Goal: Transaction & Acquisition: Book appointment/travel/reservation

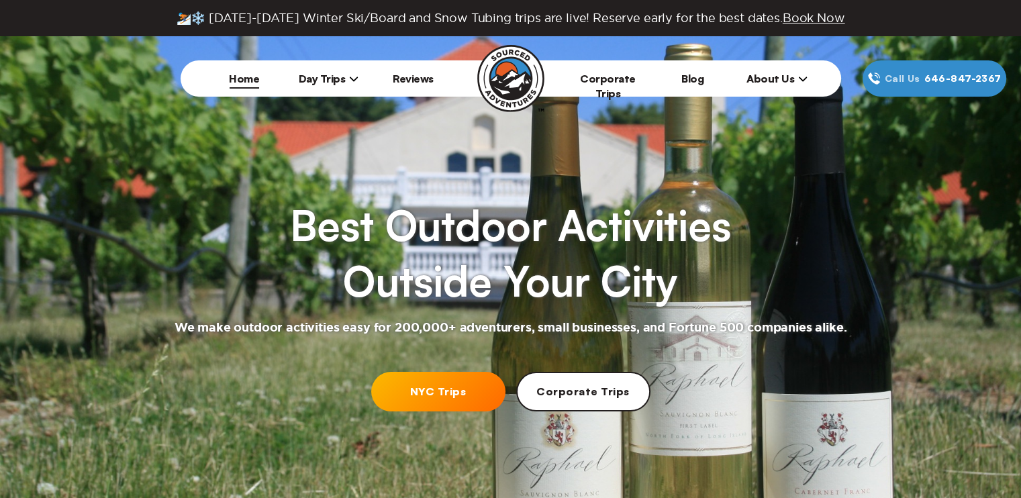
click at [338, 78] on span "Day Trips" at bounding box center [329, 78] width 60 height 13
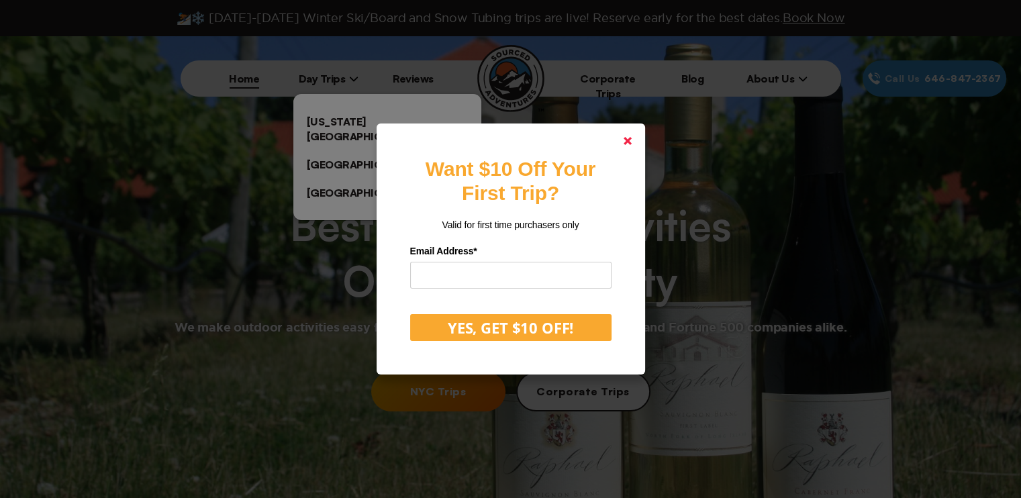
click at [644, 145] on link at bounding box center [628, 141] width 32 height 32
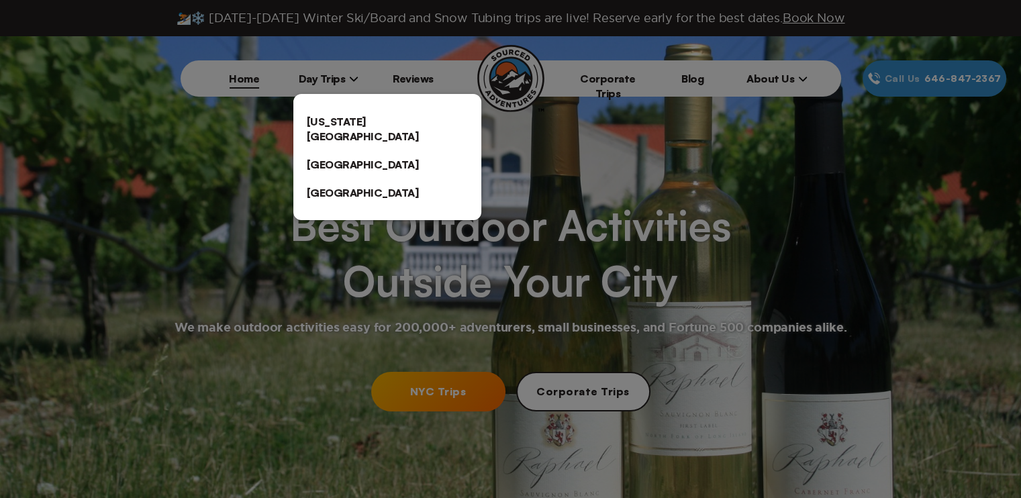
click at [363, 123] on link "[US_STATE][GEOGRAPHIC_DATA]" at bounding box center [387, 128] width 188 height 43
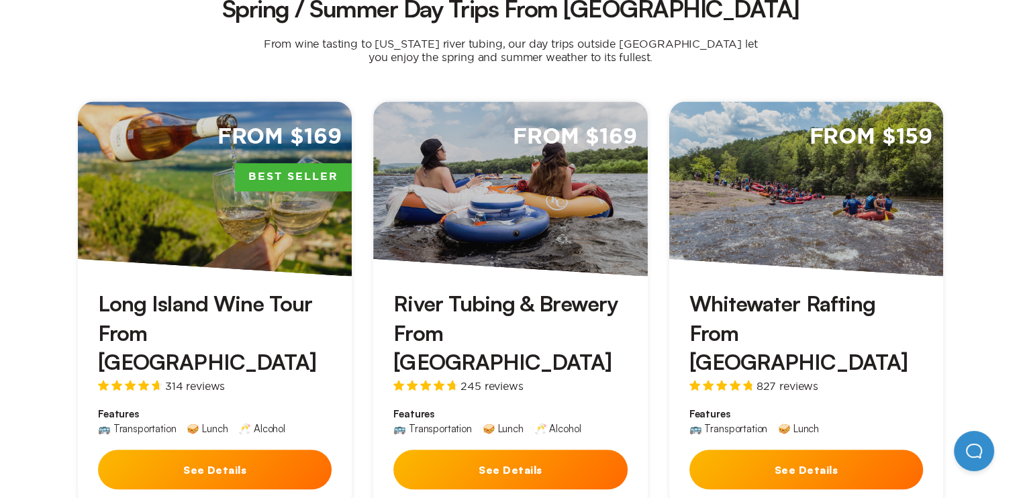
scroll to position [945, 0]
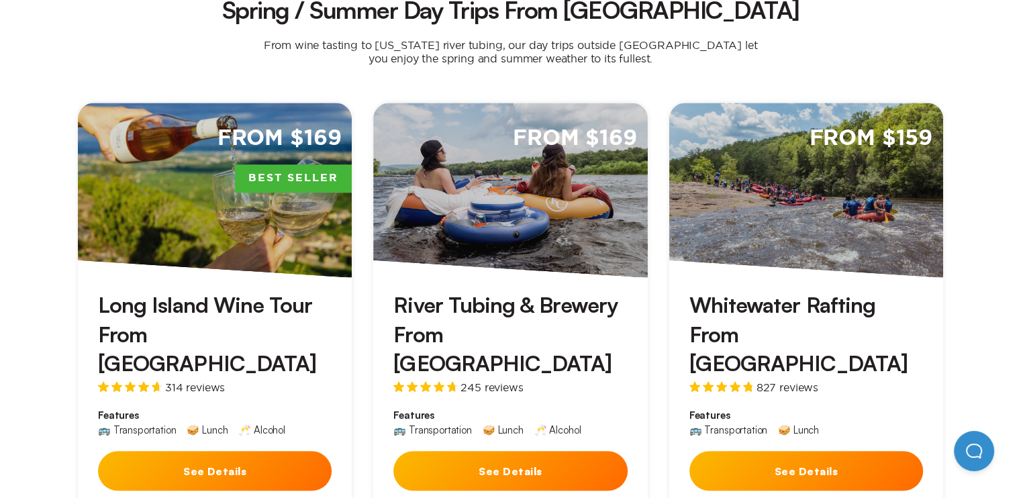
click at [526, 451] on button "See Details" at bounding box center [510, 471] width 234 height 40
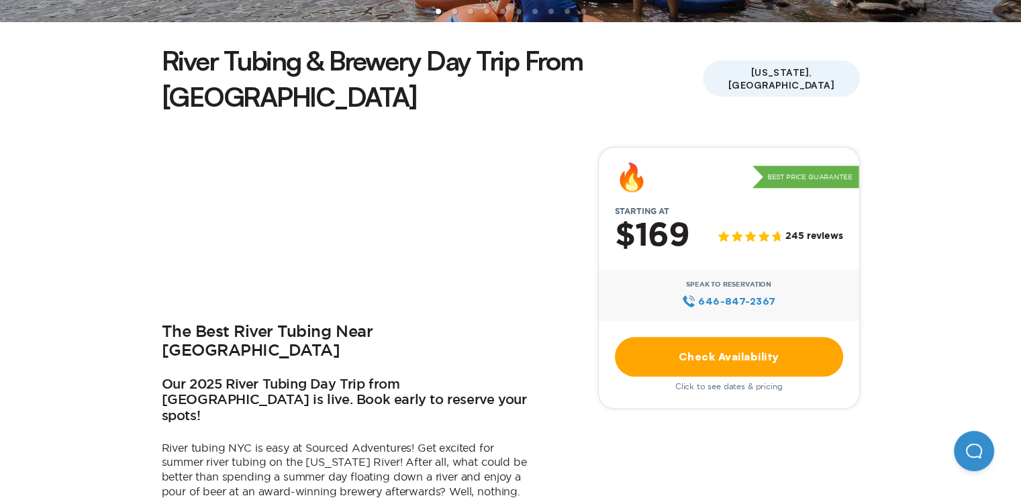
scroll to position [338, 0]
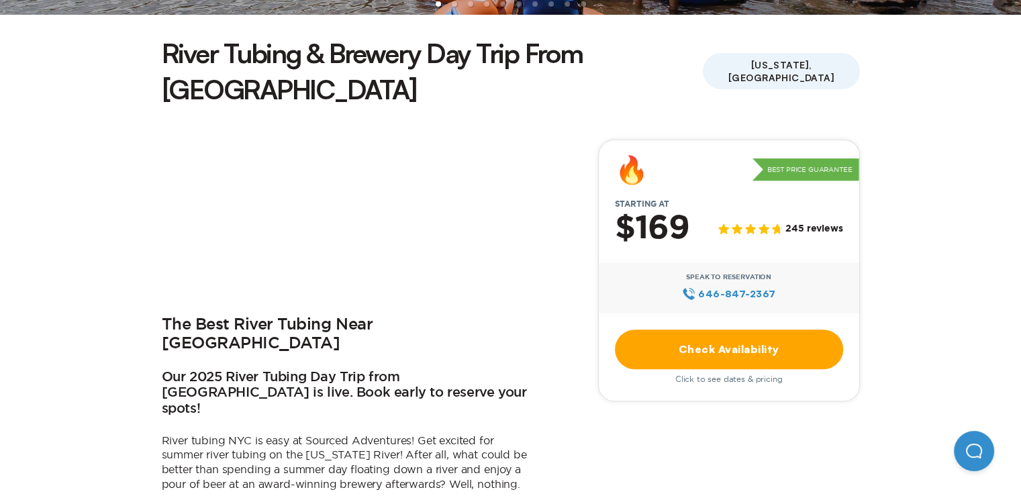
click at [736, 330] on link "Check Availability" at bounding box center [729, 350] width 228 height 40
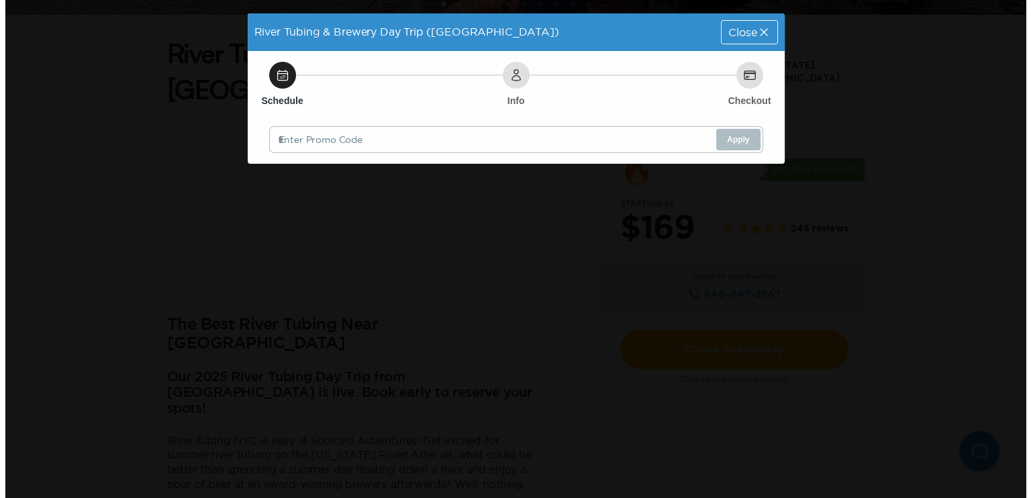
scroll to position [0, 0]
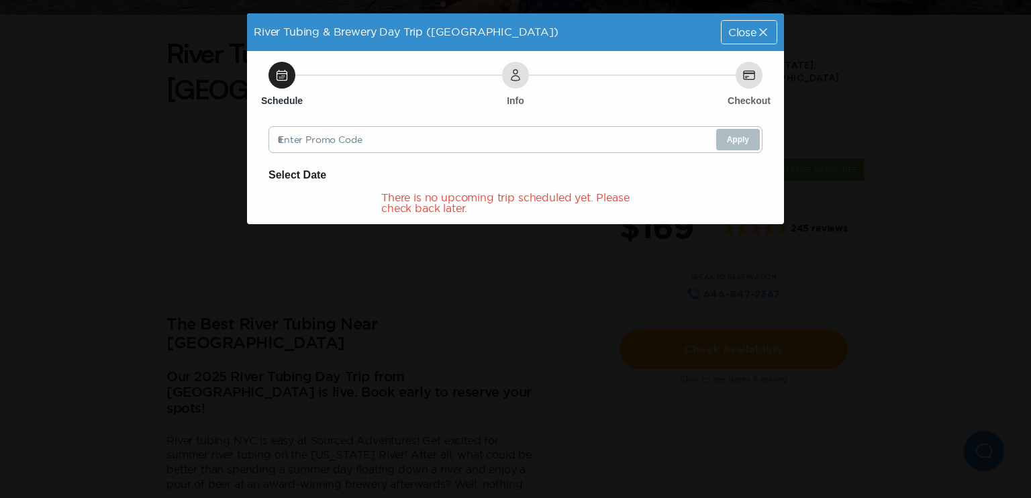
click at [754, 34] on span "Close" at bounding box center [742, 32] width 28 height 11
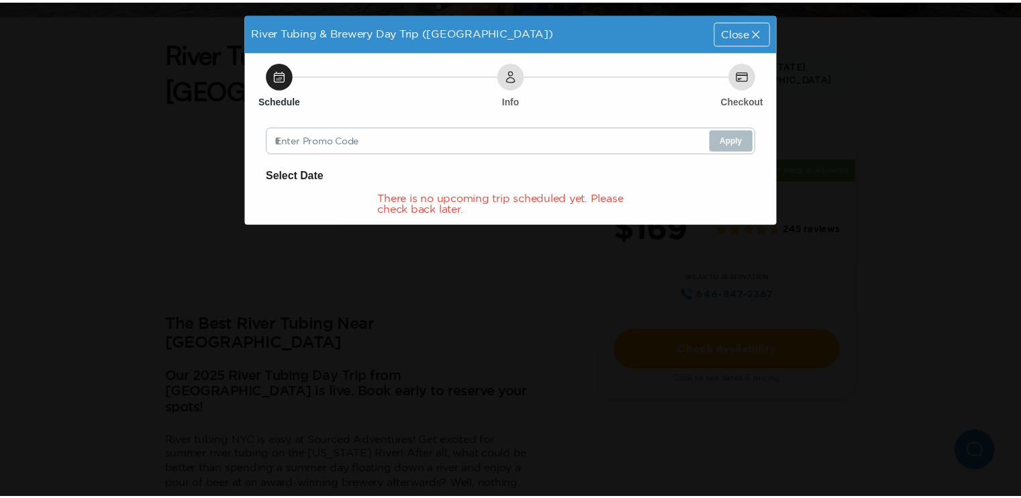
scroll to position [338, 0]
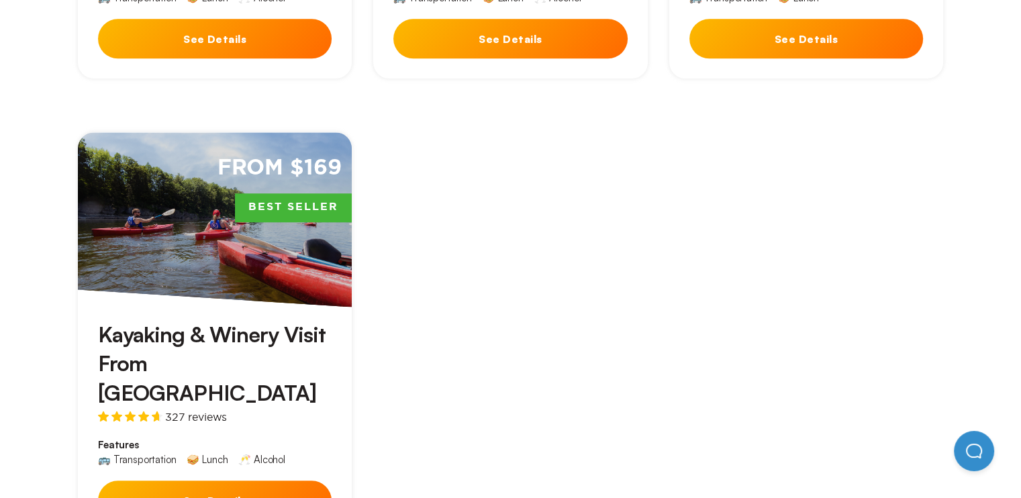
scroll to position [1378, 0]
click at [166, 320] on h3 "Kayaking & Winery Visit From [GEOGRAPHIC_DATA]" at bounding box center [215, 363] width 234 height 87
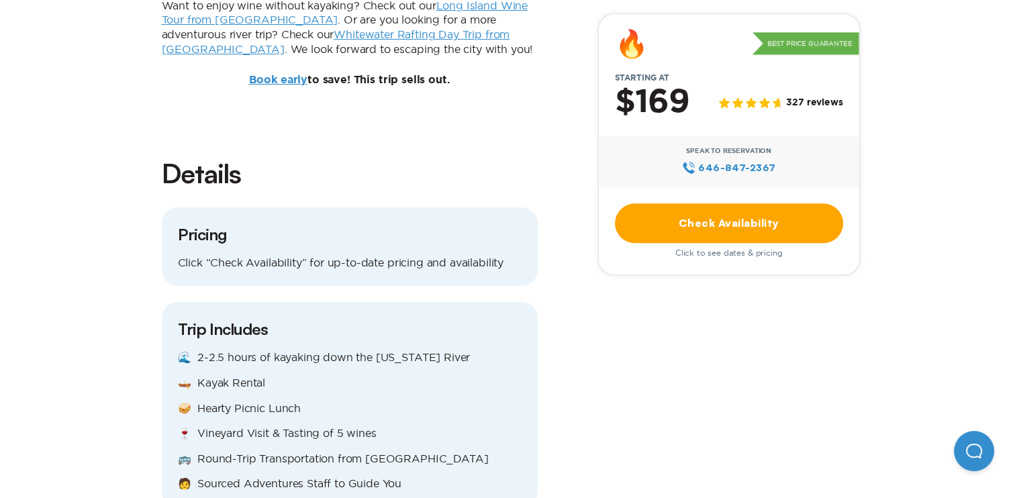
scroll to position [1318, 0]
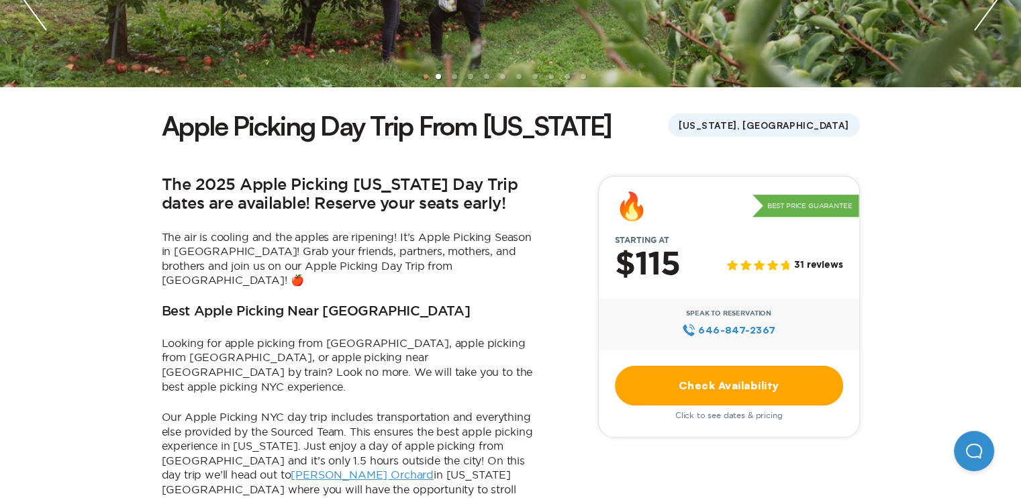
click at [748, 389] on link "Check Availability" at bounding box center [729, 386] width 228 height 40
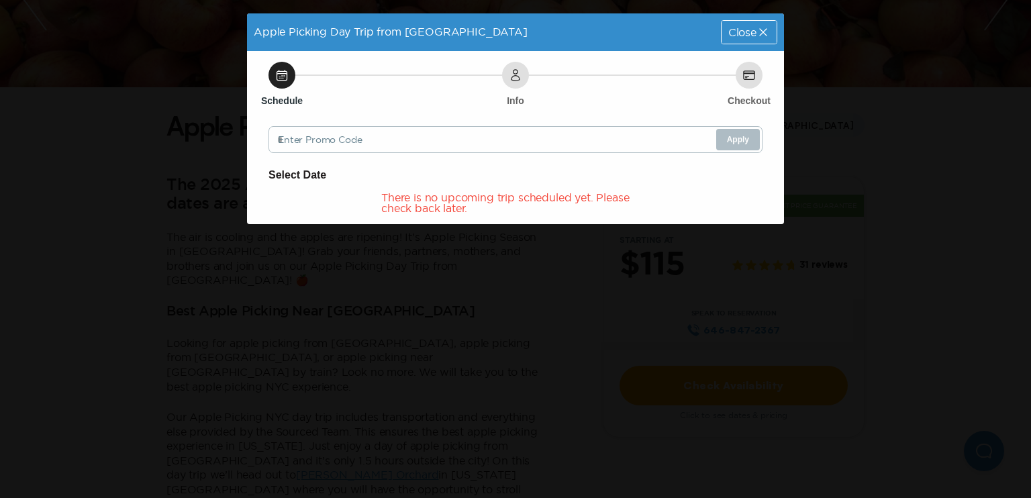
click at [755, 35] on span "Close" at bounding box center [742, 32] width 28 height 11
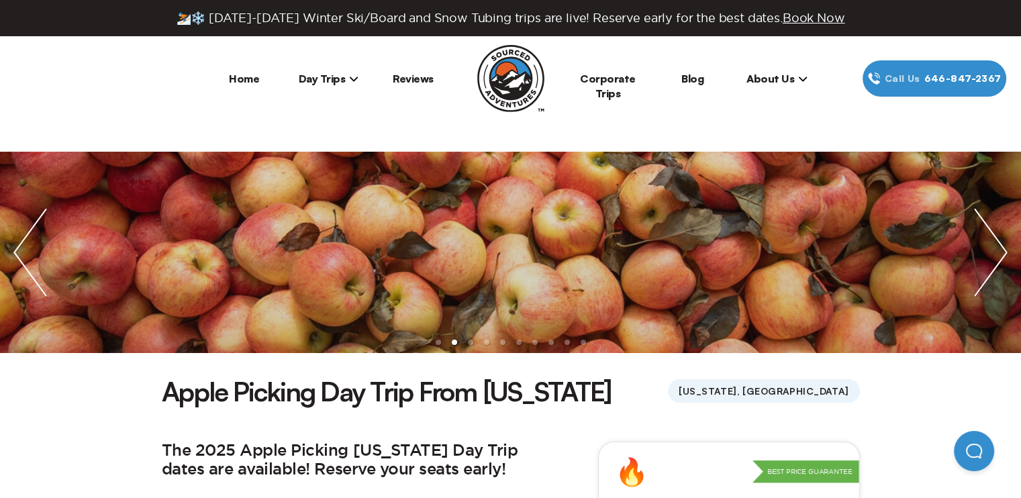
click at [239, 87] on li "Home" at bounding box center [244, 78] width 85 height 36
click at [241, 77] on link "Home" at bounding box center [244, 78] width 30 height 13
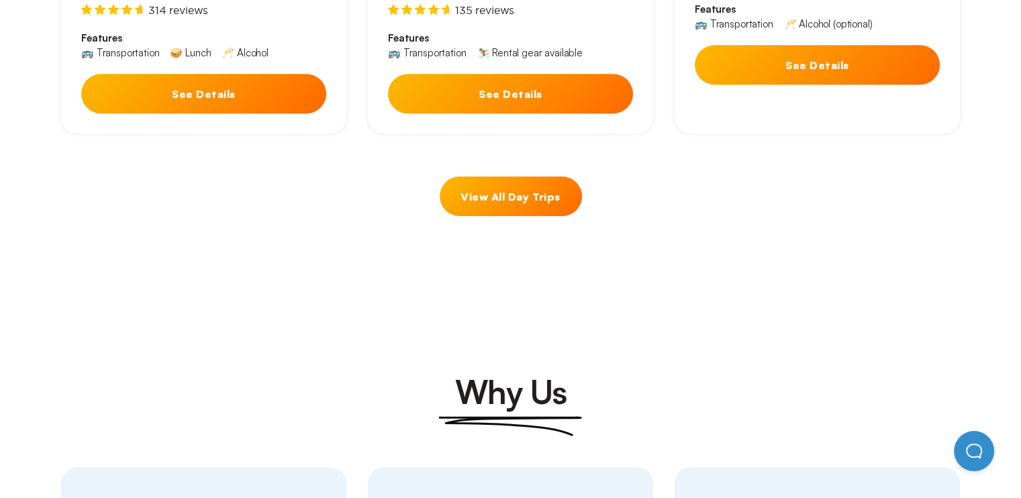
scroll to position [940, 0]
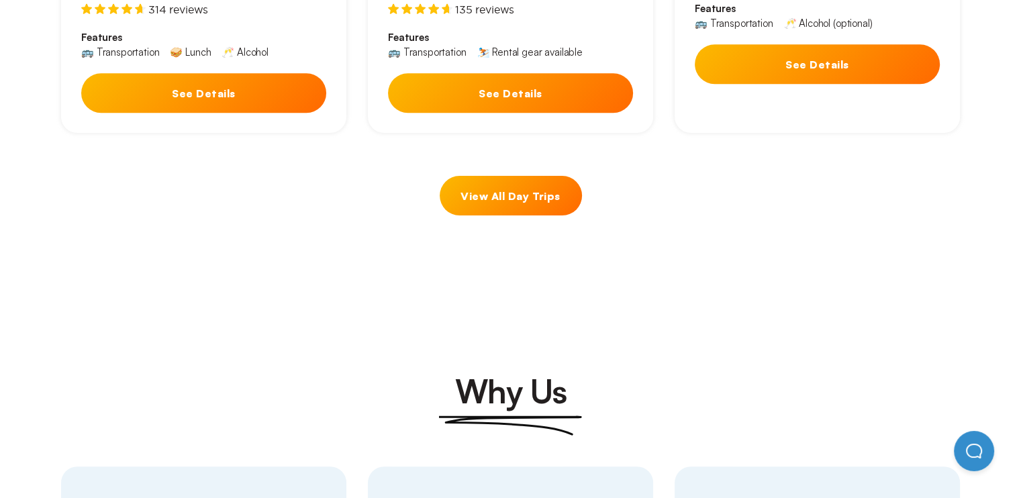
click at [533, 177] on link "View All Day Trips" at bounding box center [511, 196] width 142 height 40
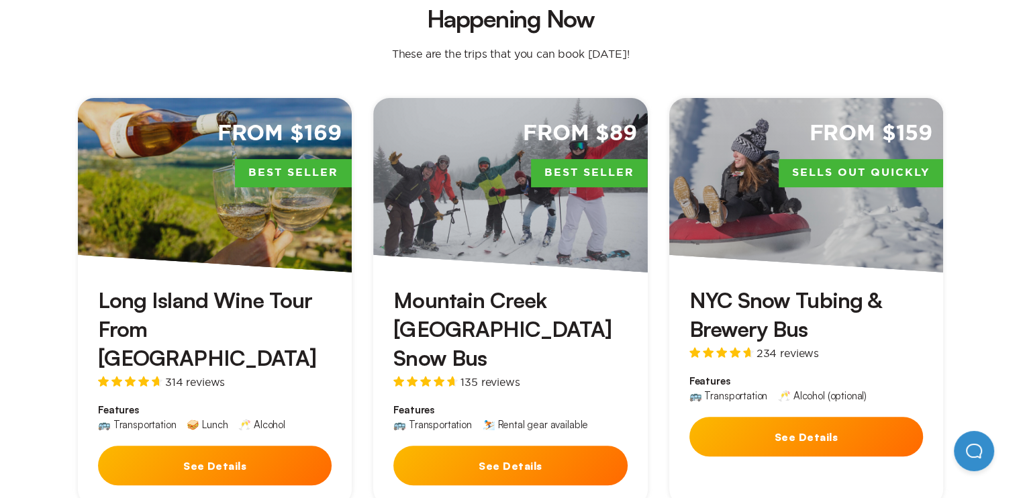
scroll to position [608, 0]
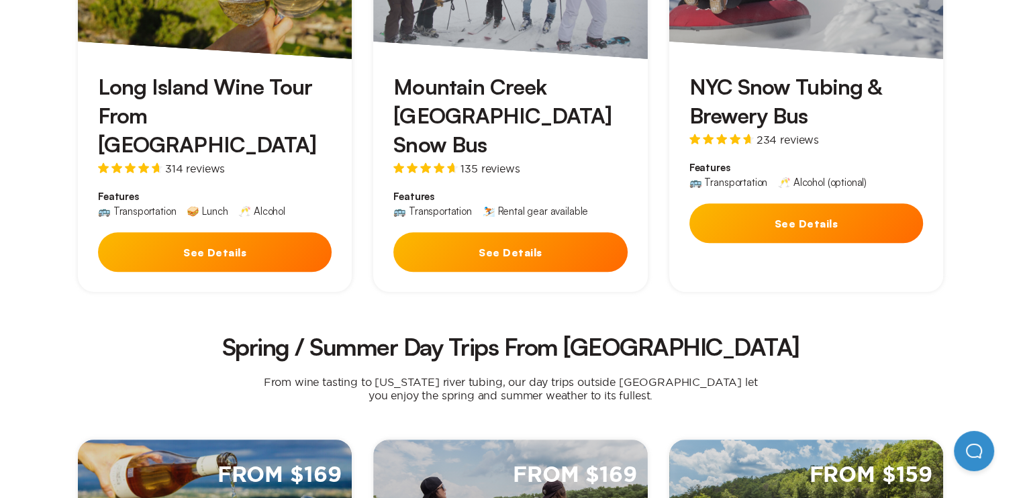
click at [881, 203] on button "See Details" at bounding box center [806, 223] width 234 height 40
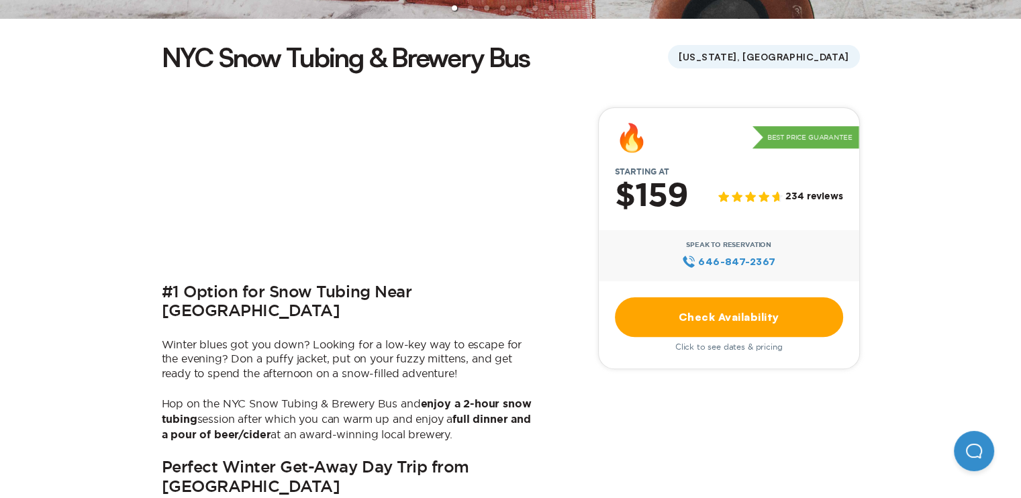
scroll to position [337, 0]
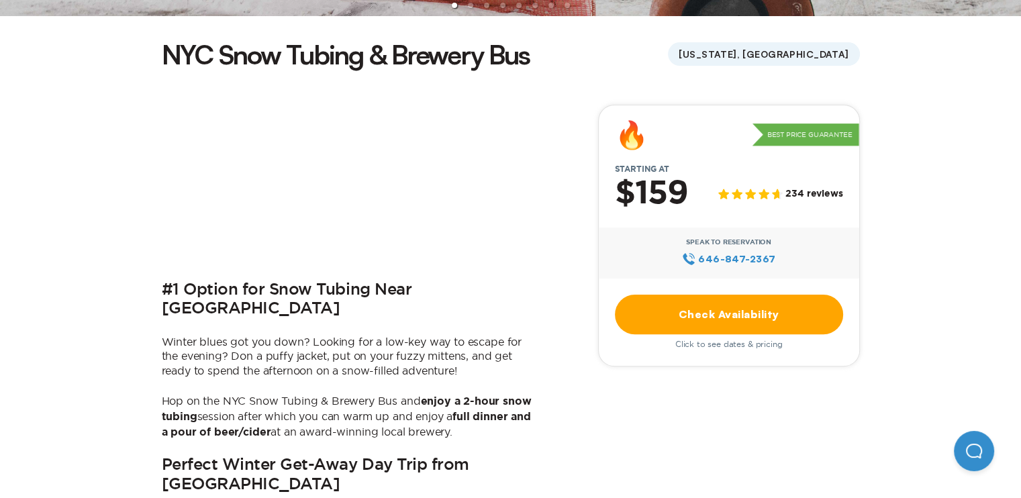
click at [760, 338] on div "Check Availability Click to see dates & pricing" at bounding box center [729, 322] width 228 height 54
click at [763, 322] on link "Check Availability" at bounding box center [729, 315] width 228 height 40
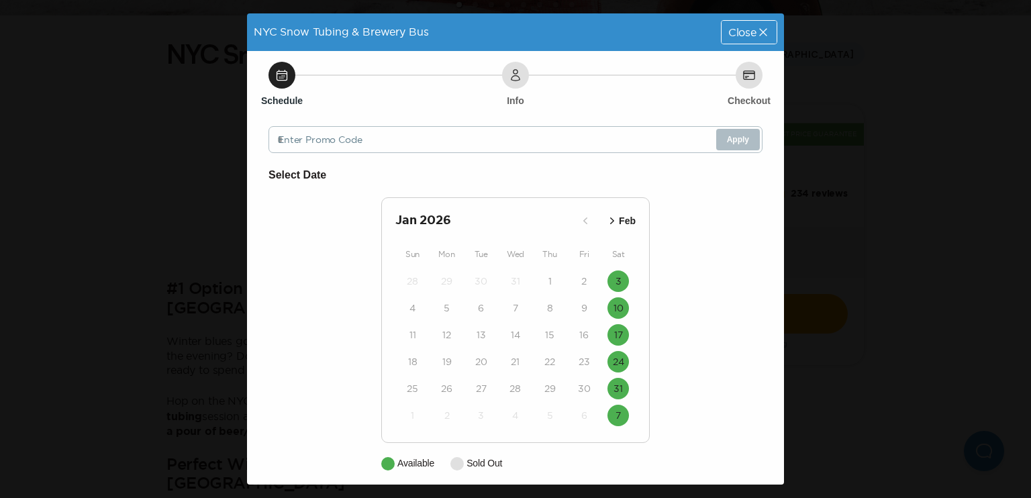
scroll to position [9, 0]
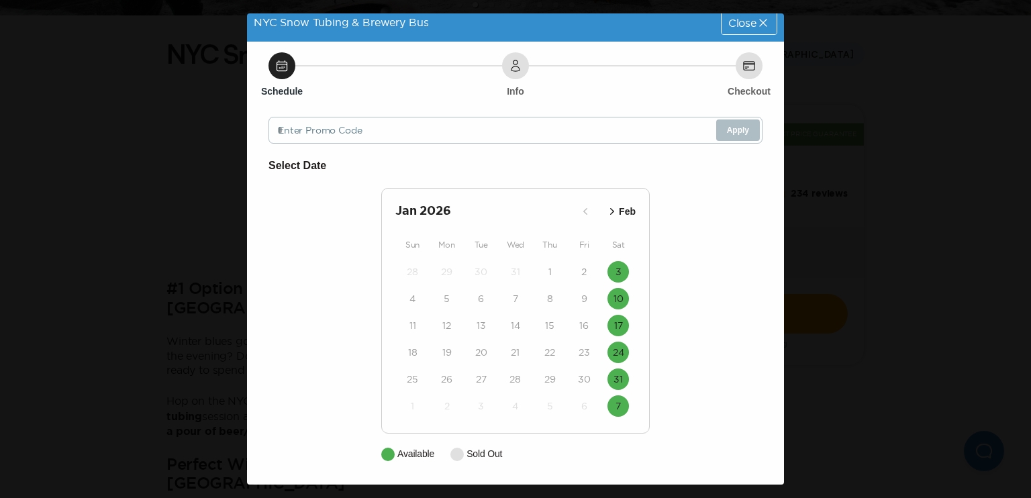
click at [609, 207] on icon "button" at bounding box center [612, 211] width 13 height 13
click at [611, 209] on div "Mar 2026 Feb" at bounding box center [515, 211] width 240 height 19
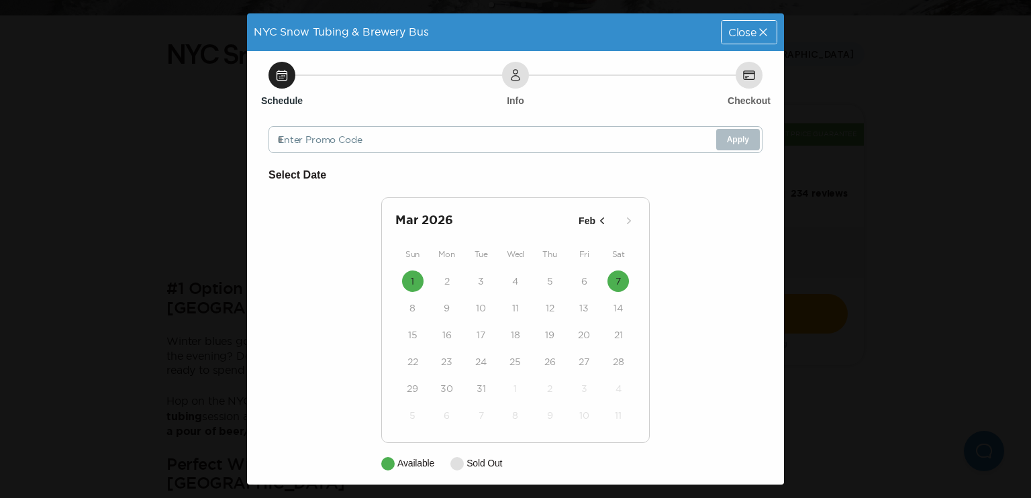
click at [757, 34] on icon at bounding box center [763, 32] width 13 height 13
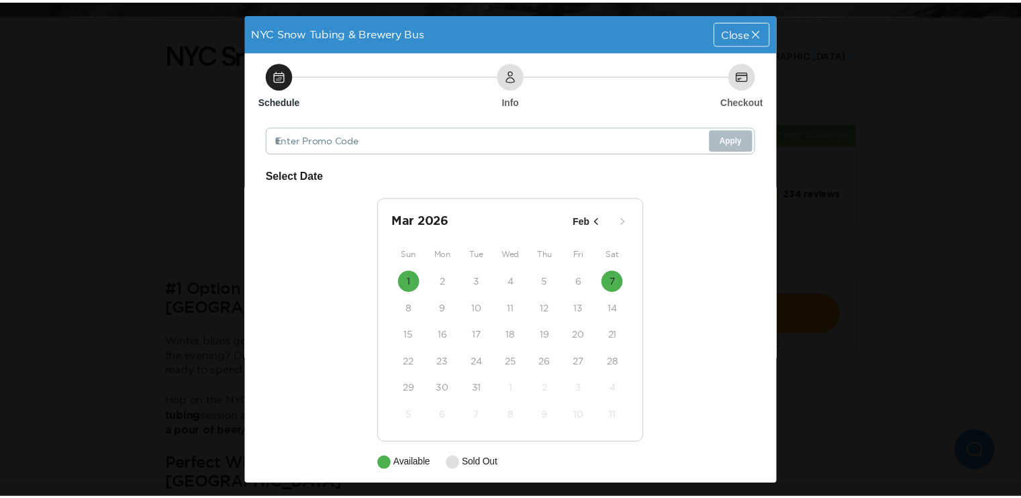
scroll to position [337, 0]
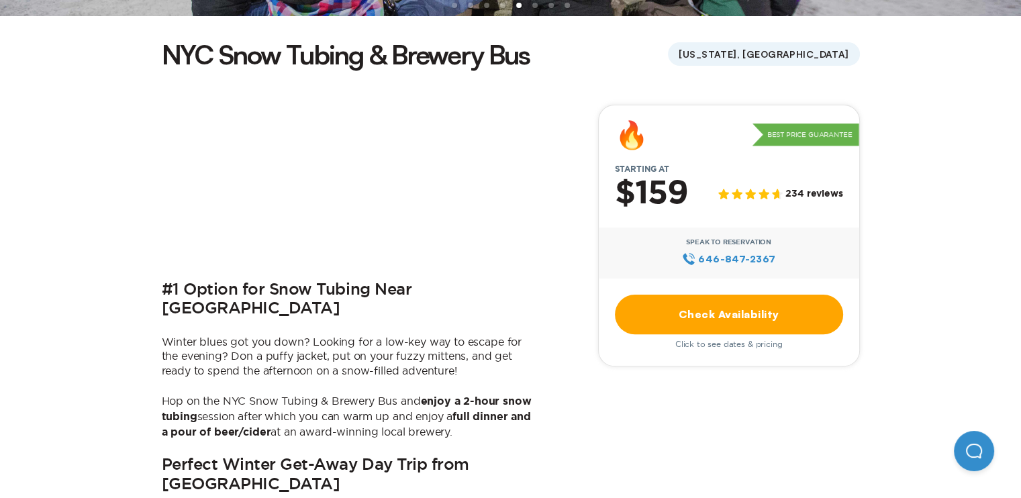
click at [285, 335] on p "Winter blues got you down? Looking for a low-key way to escape for the evening?…" at bounding box center [350, 357] width 376 height 44
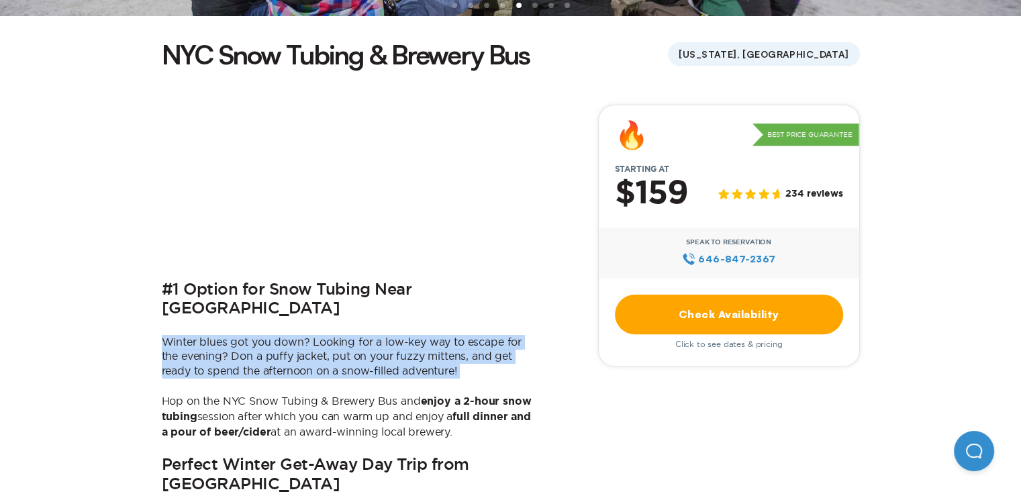
click at [285, 335] on p "Winter blues got you down? Looking for a low-key way to escape for the evening?…" at bounding box center [350, 357] width 376 height 44
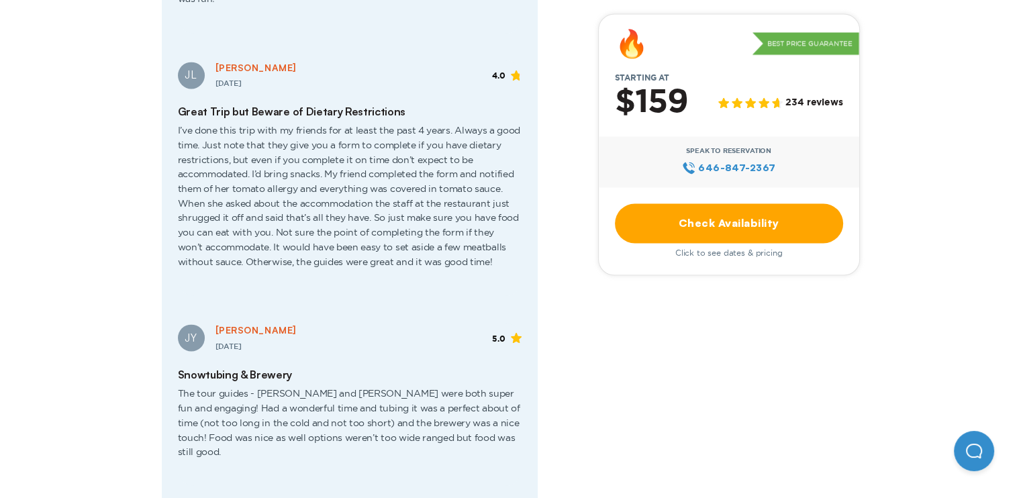
scroll to position [2214, 0]
click at [300, 117] on span "I’ve done this trip with my friends for at least the past 4 years. Always a goo…" at bounding box center [350, 200] width 344 height 167
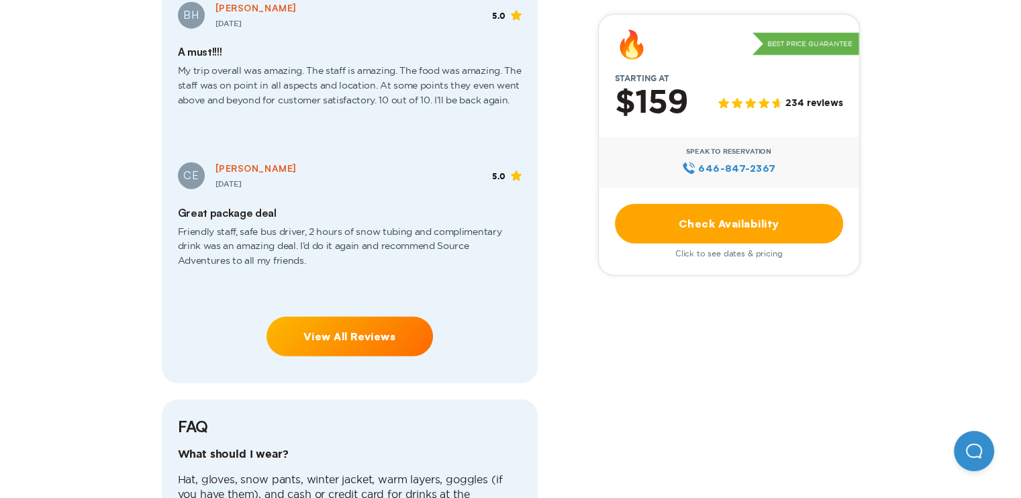
scroll to position [3194, 0]
click at [395, 316] on link "View All Reviews" at bounding box center [350, 336] width 166 height 40
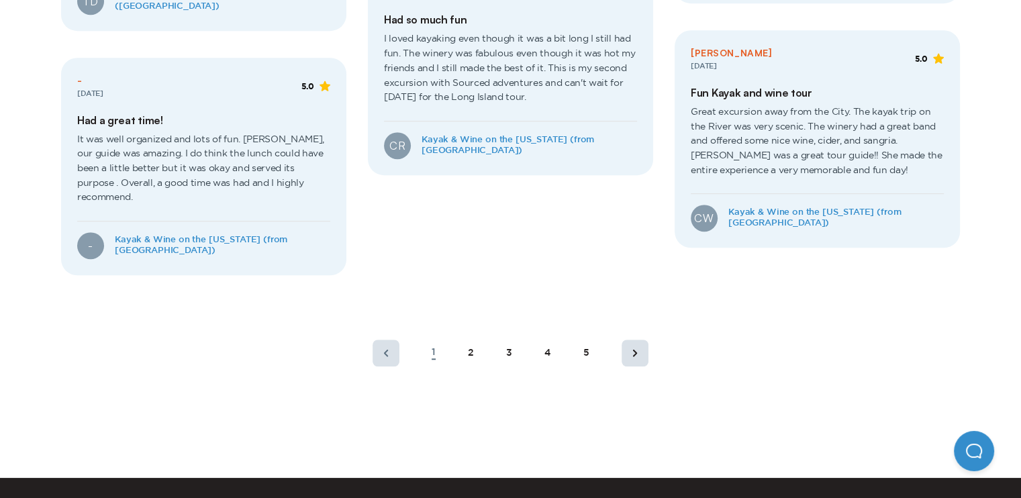
scroll to position [810, 0]
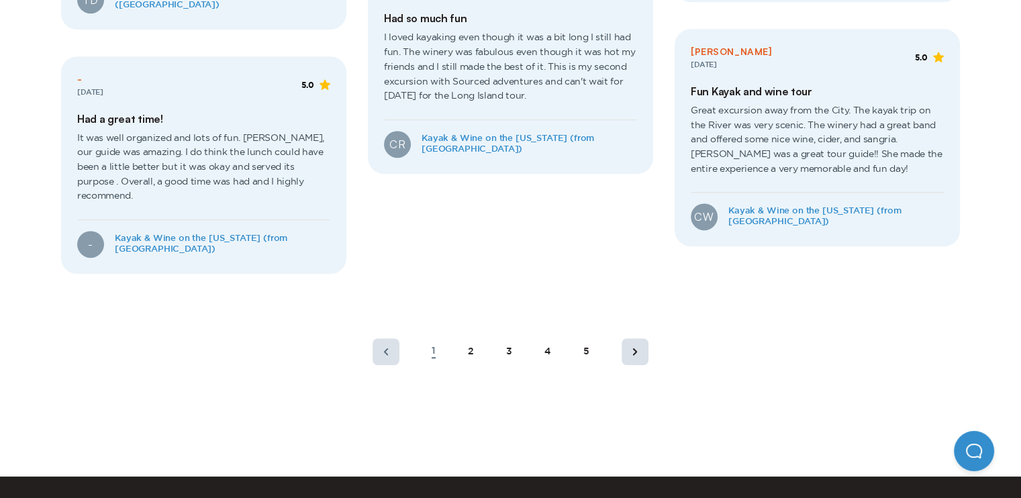
click at [473, 346] on div "2" at bounding box center [471, 351] width 6 height 11
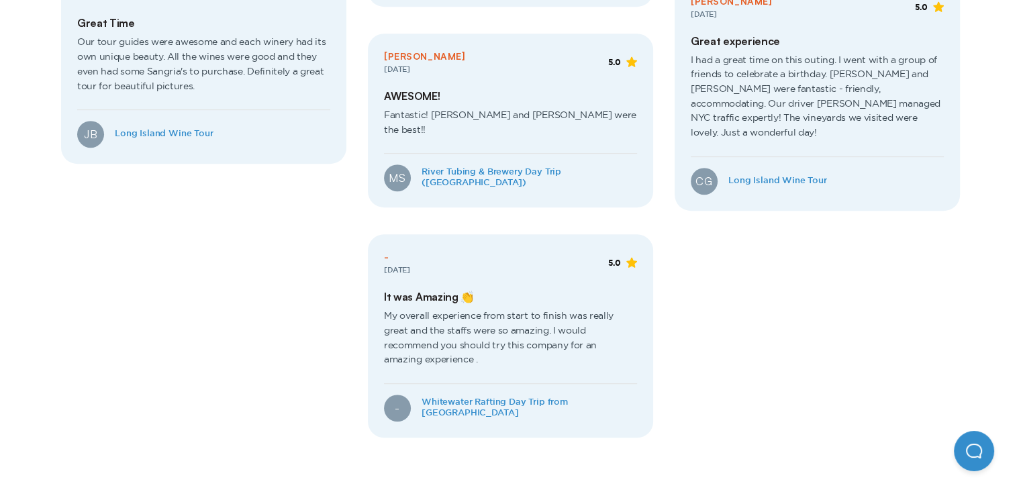
scroll to position [804, 0]
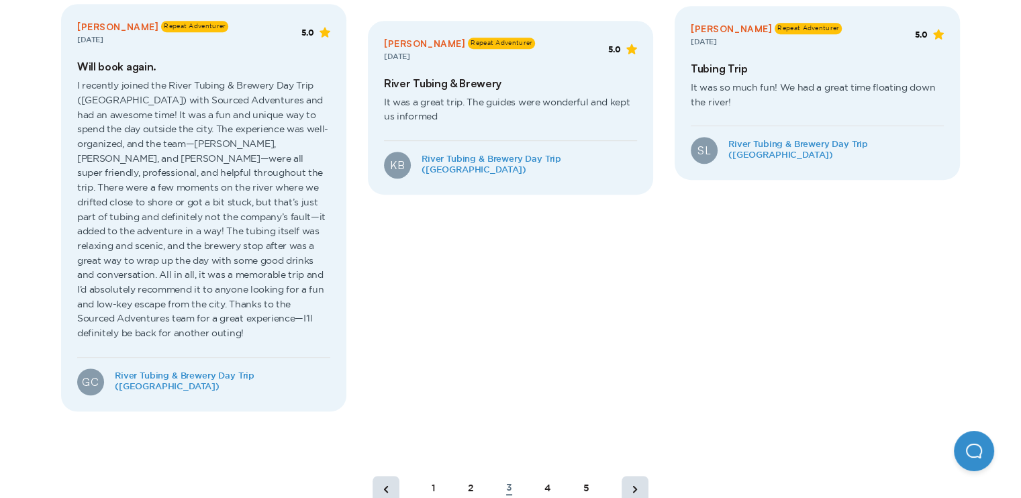
scroll to position [832, 0]
click at [548, 484] on div "4" at bounding box center [547, 489] width 7 height 11
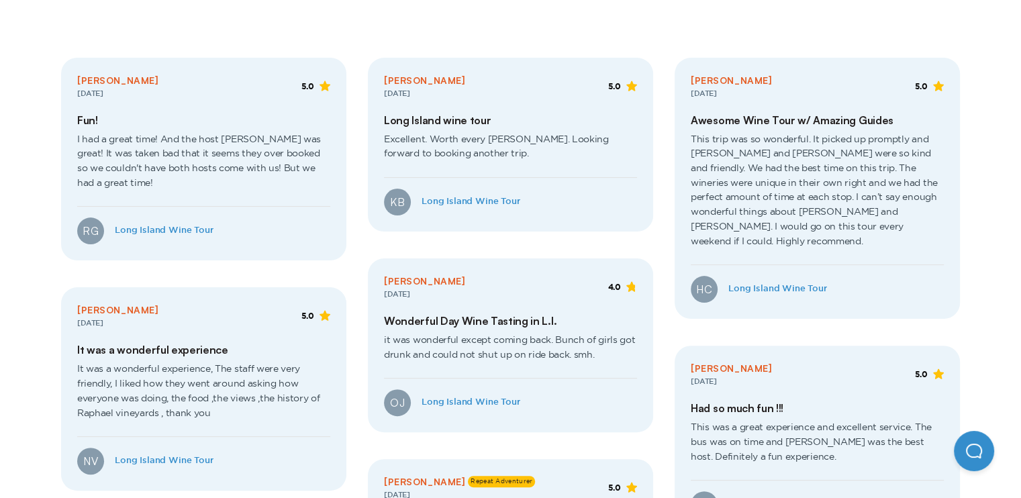
scroll to position [0, 0]
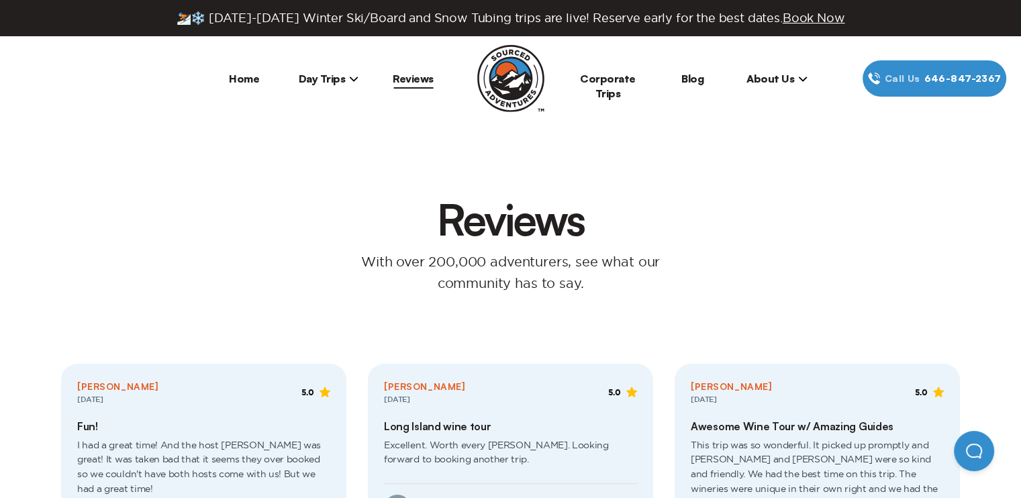
click at [319, 80] on span "Day Trips" at bounding box center [329, 78] width 60 height 13
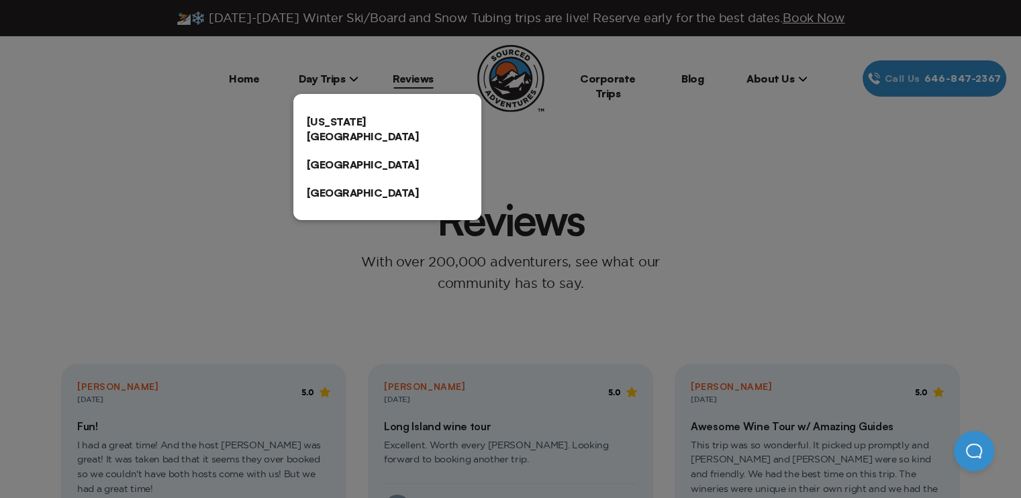
click at [341, 124] on link "[US_STATE][GEOGRAPHIC_DATA]" at bounding box center [387, 128] width 188 height 43
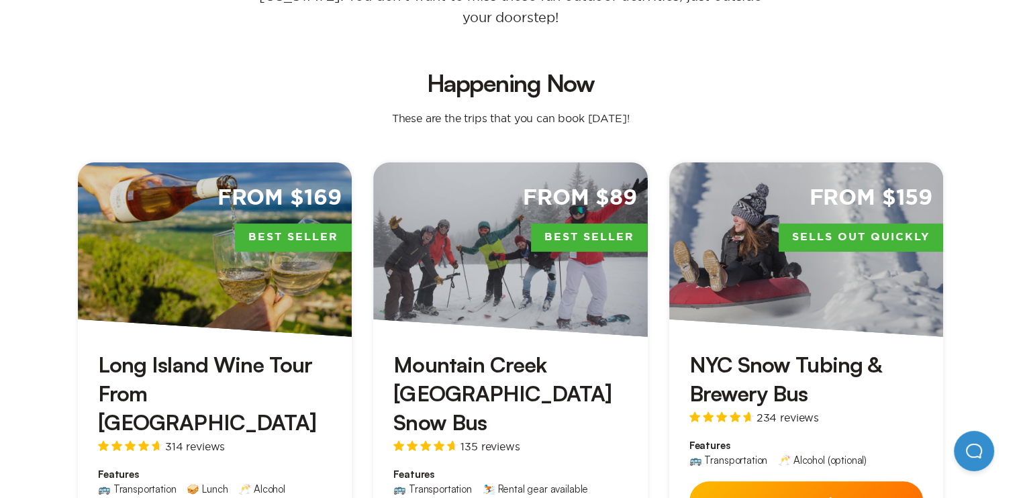
scroll to position [336, 0]
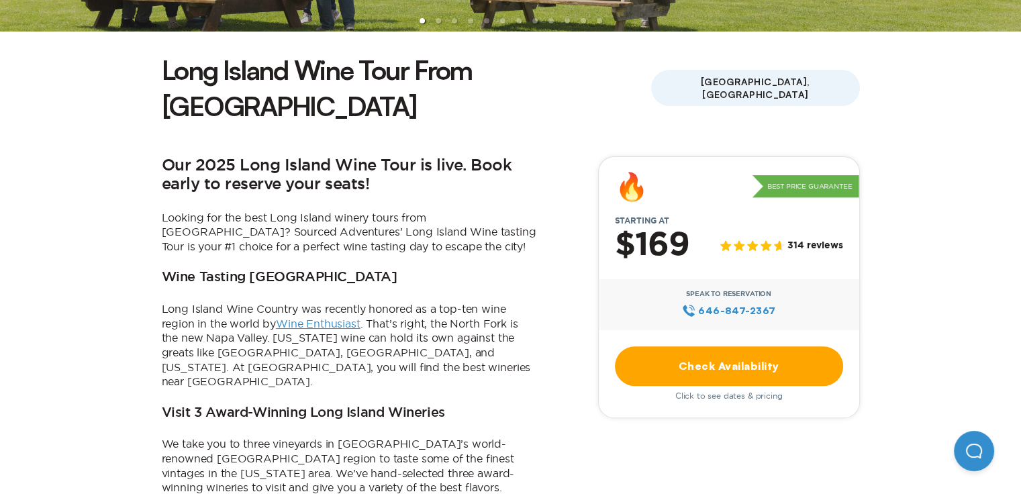
scroll to position [323, 0]
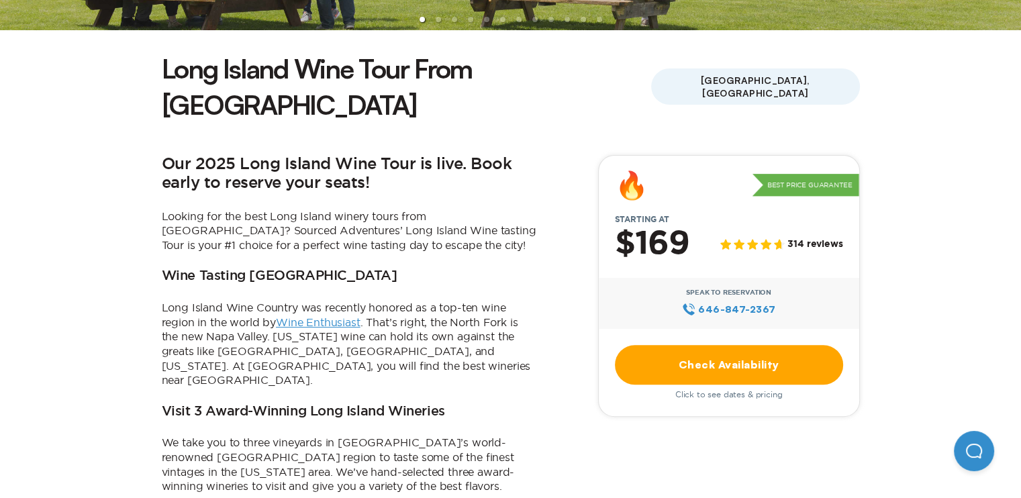
click at [760, 345] on link "Check Availability" at bounding box center [729, 365] width 228 height 40
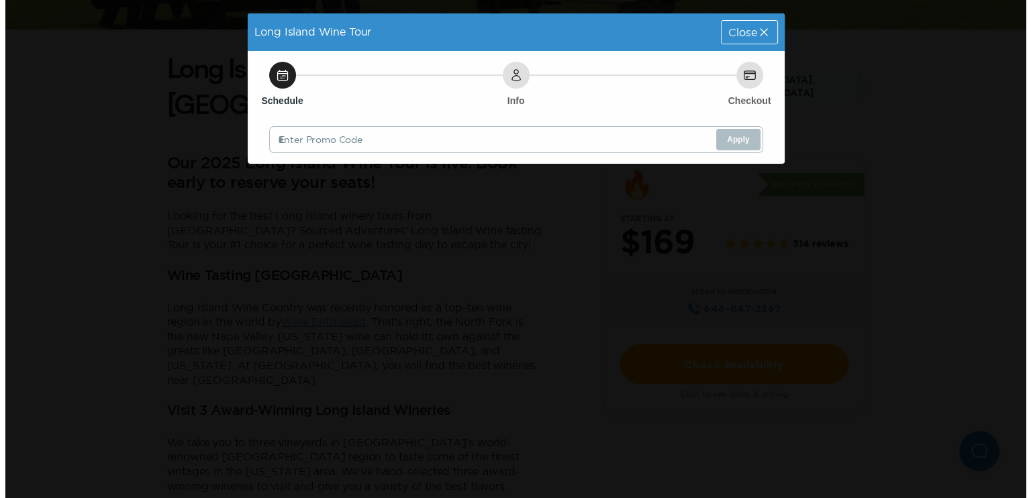
scroll to position [0, 0]
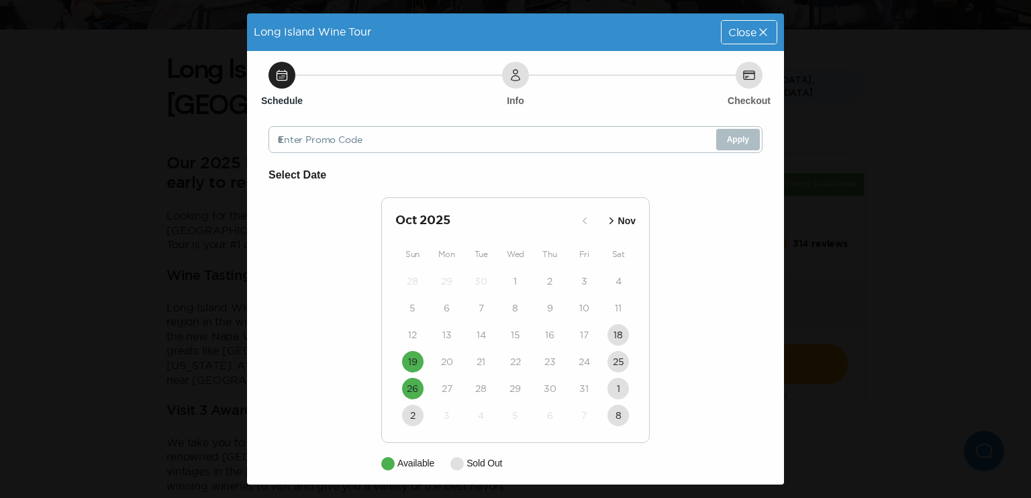
click at [605, 221] on icon "button" at bounding box center [611, 220] width 13 height 13
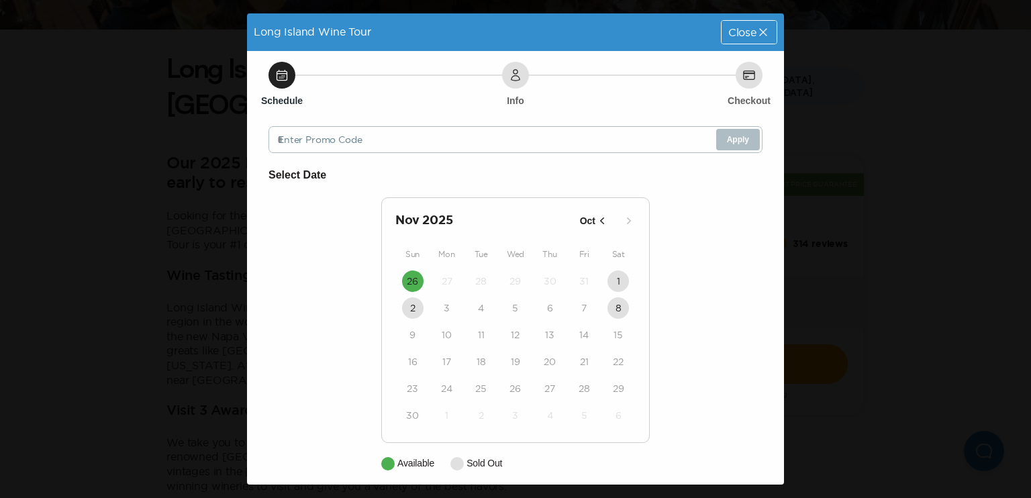
click at [600, 219] on icon "button" at bounding box center [602, 221] width 4 height 7
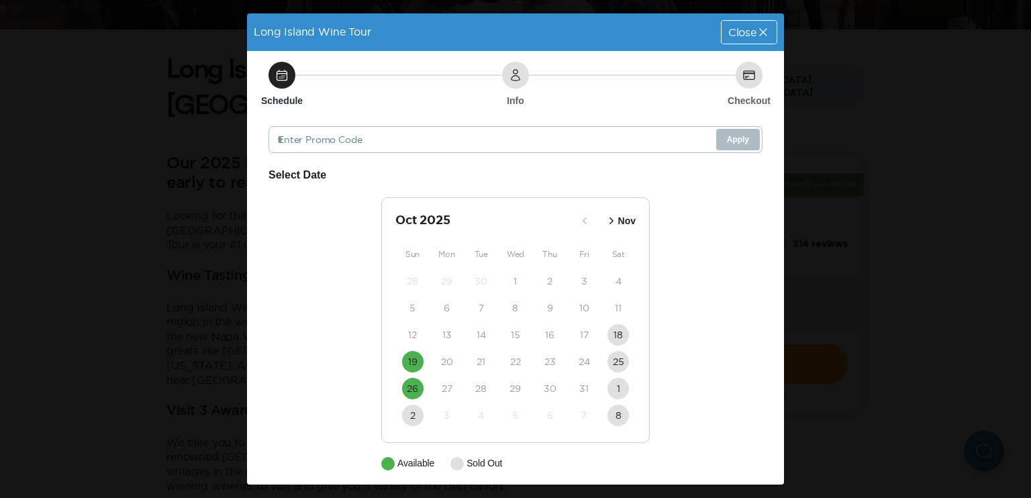
click at [757, 28] on icon at bounding box center [763, 32] width 13 height 13
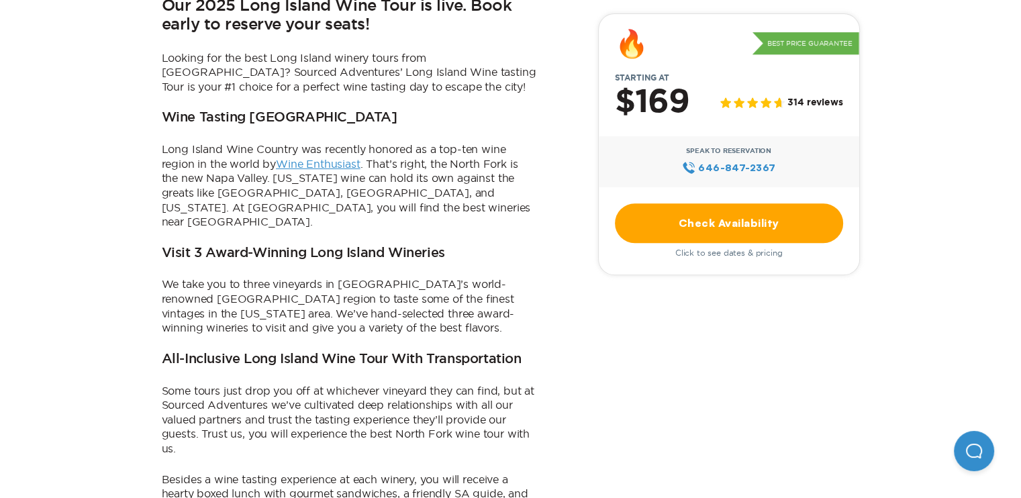
scroll to position [481, 0]
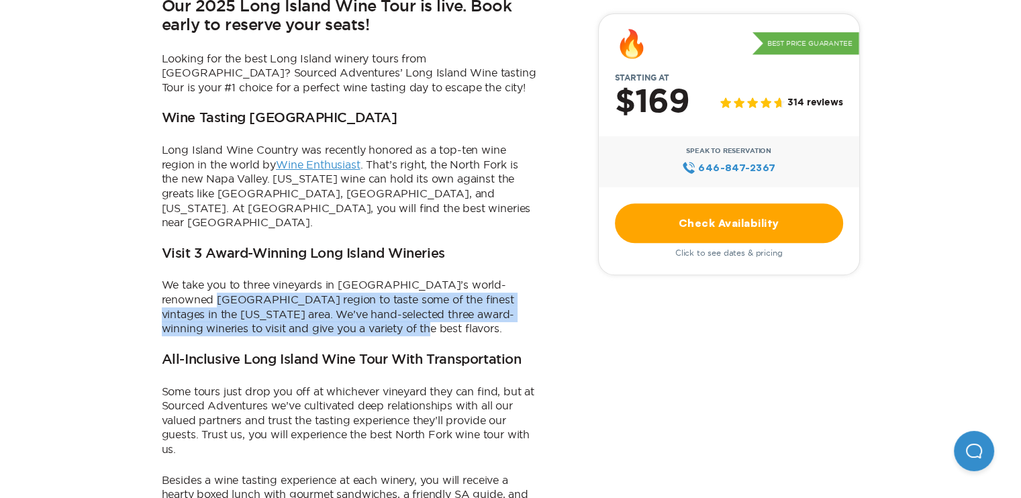
drag, startPoint x: 336, startPoint y: 281, endPoint x: 160, endPoint y: 249, distance: 179.5
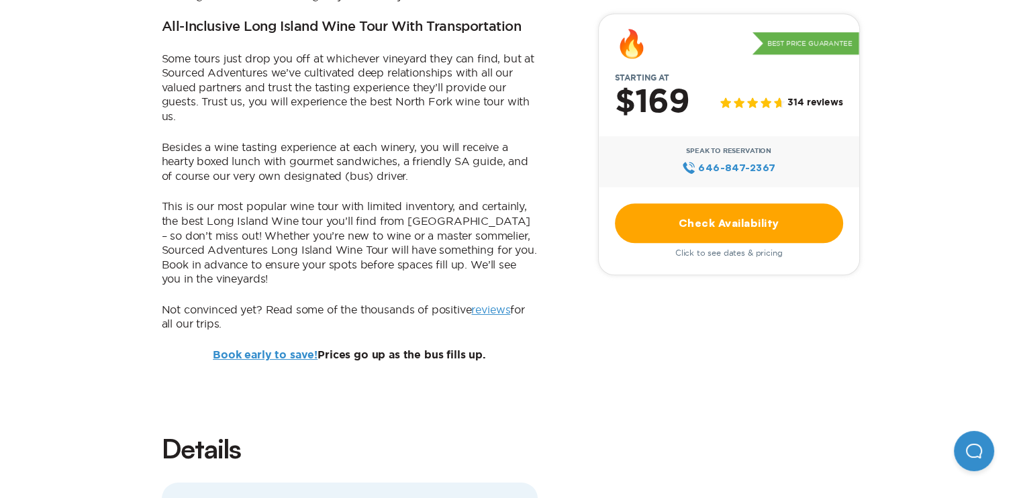
scroll to position [814, 0]
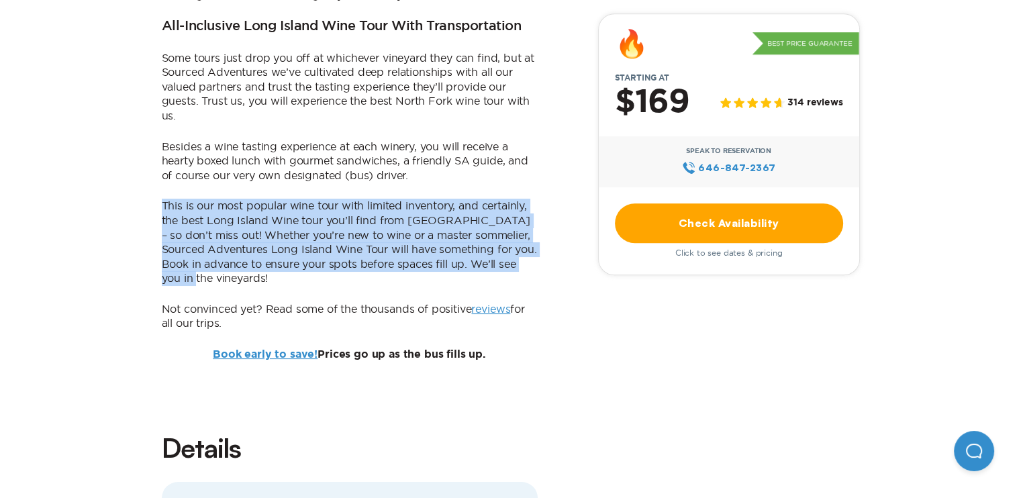
drag, startPoint x: 252, startPoint y: 232, endPoint x: 158, endPoint y: 138, distance: 132.4
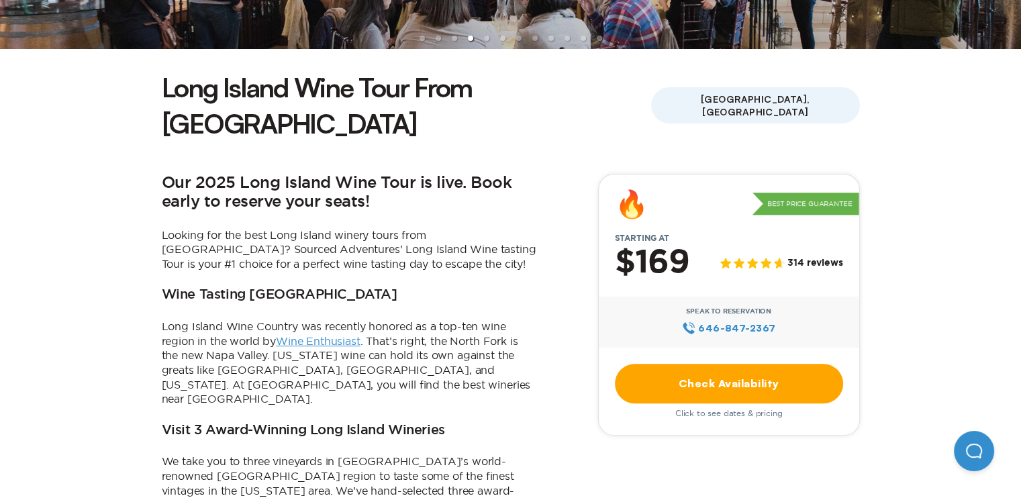
scroll to position [0, 0]
